Goal: Obtain resource: Obtain resource

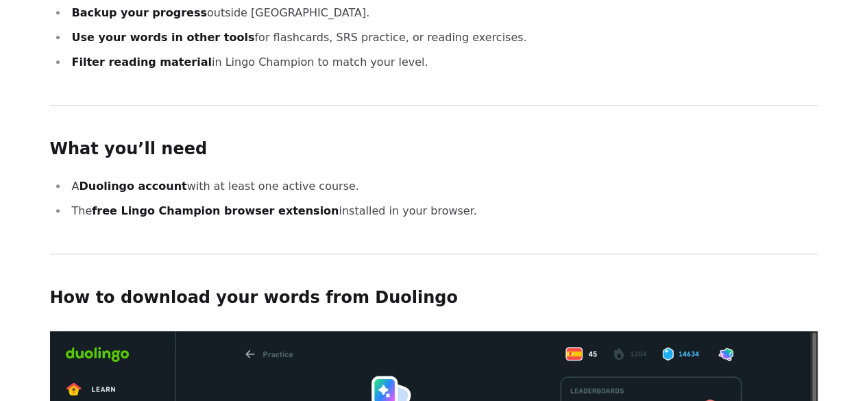
scroll to position [206, 0]
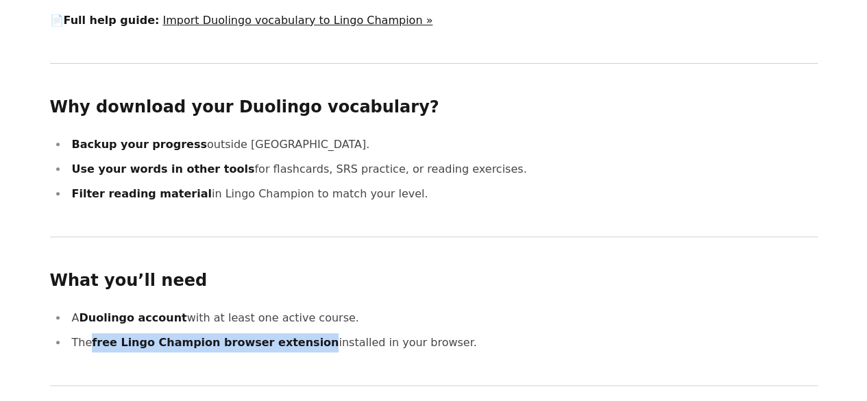
drag, startPoint x: 291, startPoint y: 327, endPoint x: 89, endPoint y: 326, distance: 202.2
click at [89, 333] on li "The free Lingo Champion browser extension installed in your browser." at bounding box center [443, 342] width 750 height 19
drag, startPoint x: 430, startPoint y: 324, endPoint x: 91, endPoint y: 321, distance: 339.3
click at [91, 333] on li "The free Lingo Champion browser extension installed in your browser." at bounding box center [443, 342] width 750 height 19
copy li "free Lingo Champion browser extension installed in your browser."
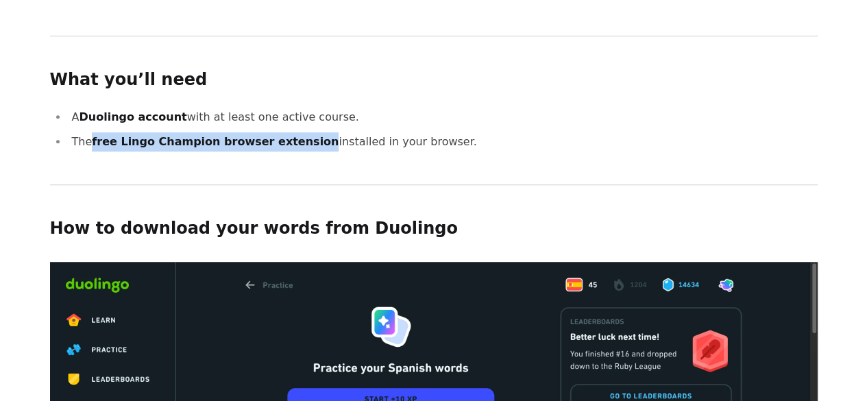
scroll to position [343, 0]
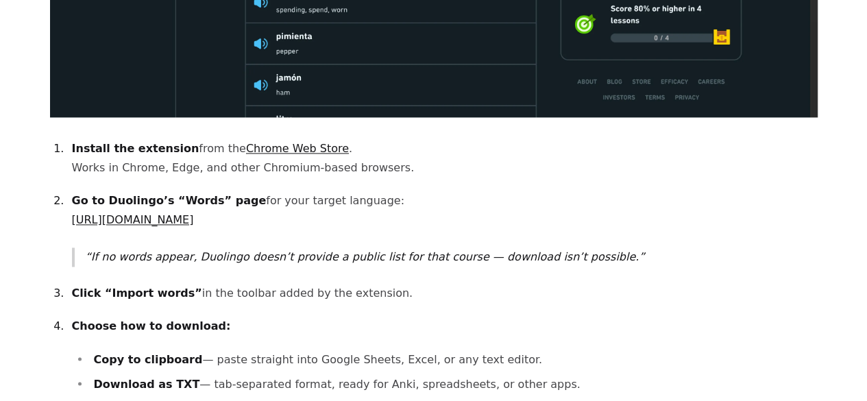
scroll to position [981, 0]
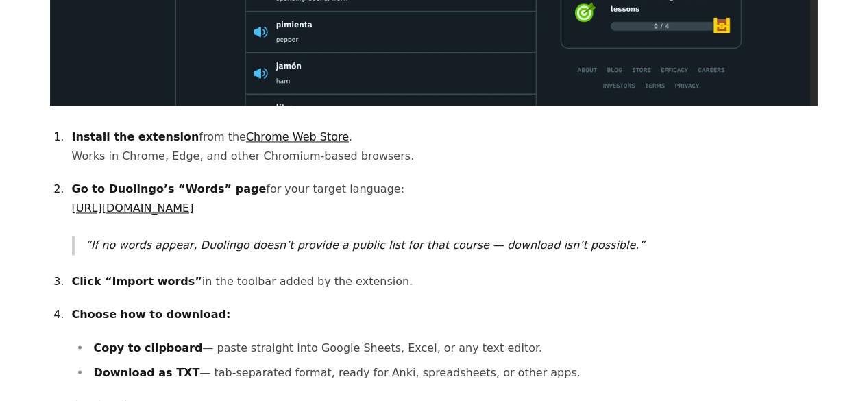
click at [194, 201] on link "[URL][DOMAIN_NAME]" at bounding box center [133, 207] width 122 height 13
